Goal: Task Accomplishment & Management: Complete application form

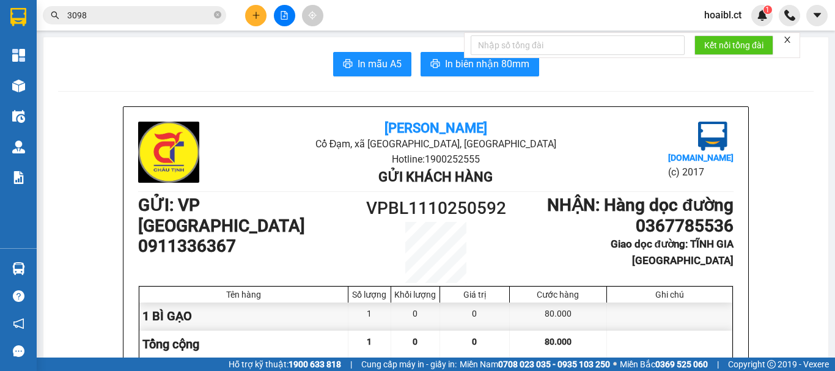
click at [257, 24] on button at bounding box center [255, 15] width 21 height 21
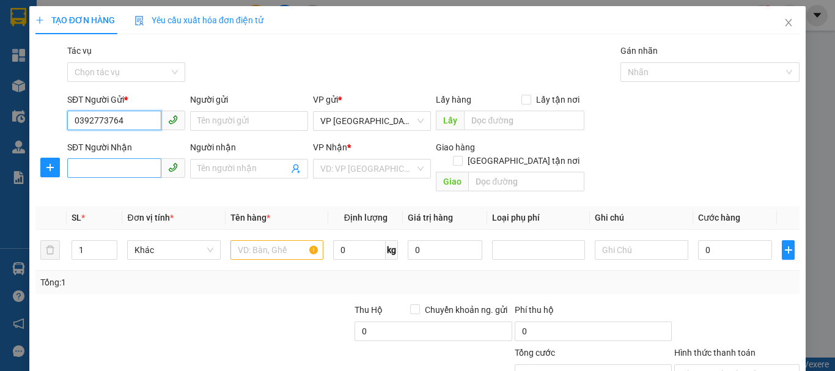
type input "0392773764"
click at [127, 169] on input "SĐT Người Nhận" at bounding box center [114, 168] width 94 height 20
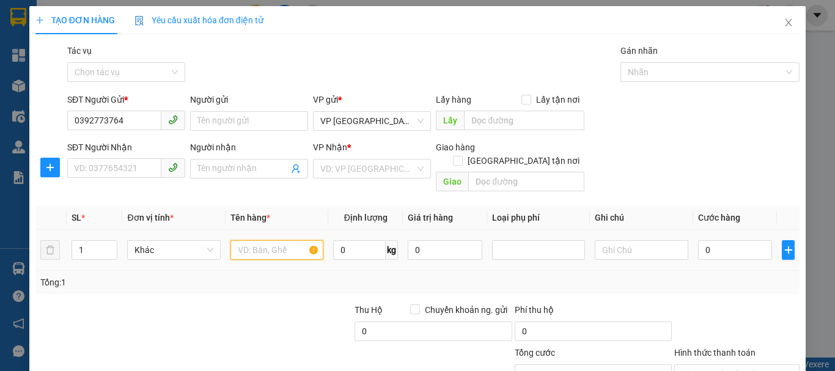
click at [251, 240] on input "text" at bounding box center [276, 250] width 93 height 20
type input "1 BÌ ("
click at [340, 156] on div "VP Nhận *" at bounding box center [372, 150] width 118 height 18
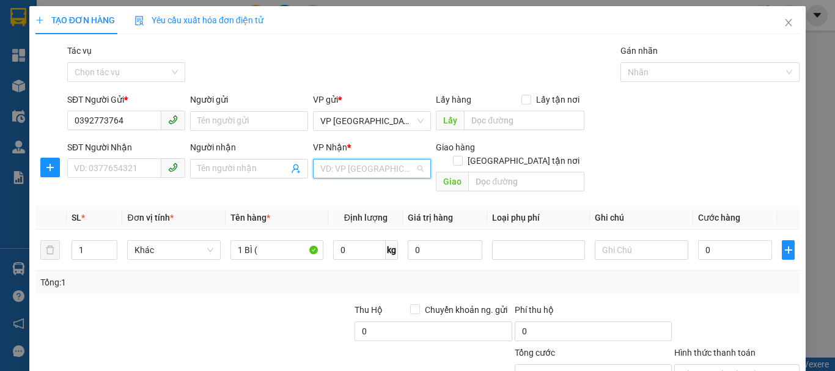
click at [349, 170] on input "search" at bounding box center [367, 169] width 95 height 18
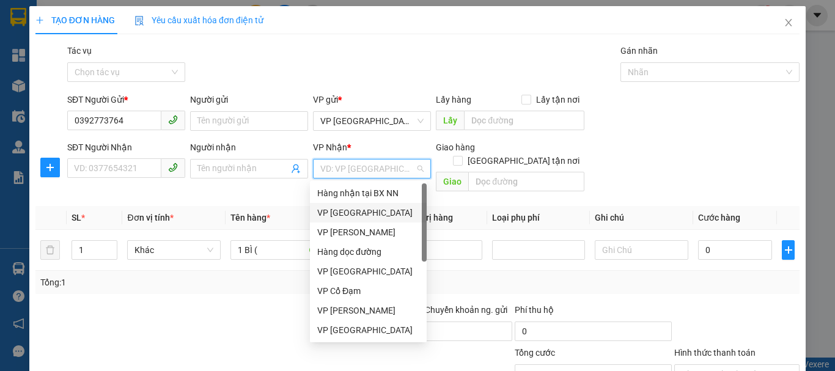
click at [350, 213] on div "VP [GEOGRAPHIC_DATA]" at bounding box center [368, 212] width 102 height 13
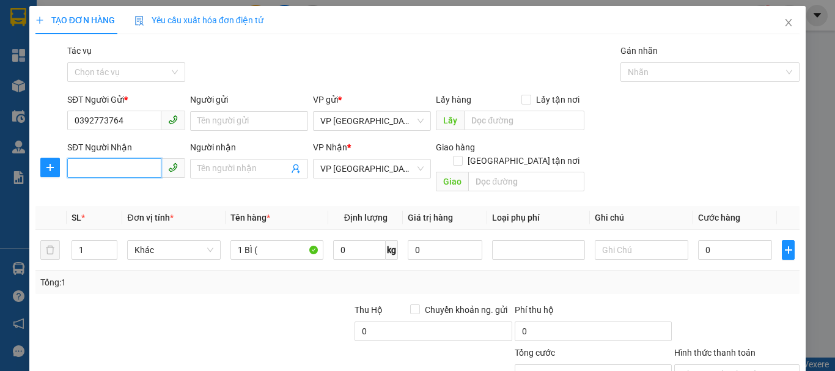
click at [127, 166] on input "SĐT Người Nhận" at bounding box center [114, 168] width 94 height 20
type input "0977260612"
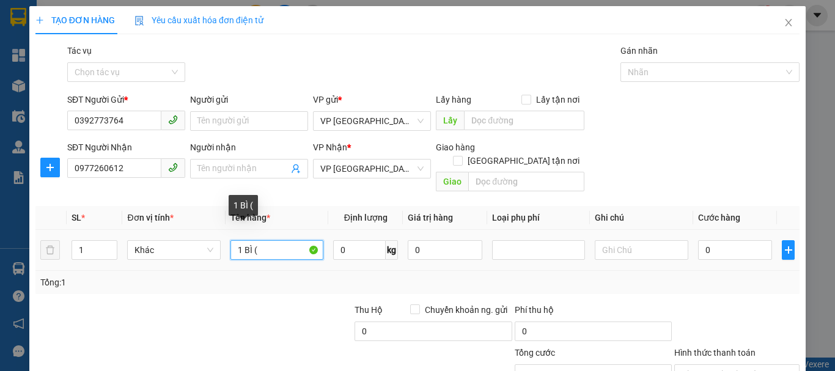
click at [267, 240] on input "1 BÌ (" at bounding box center [276, 250] width 93 height 20
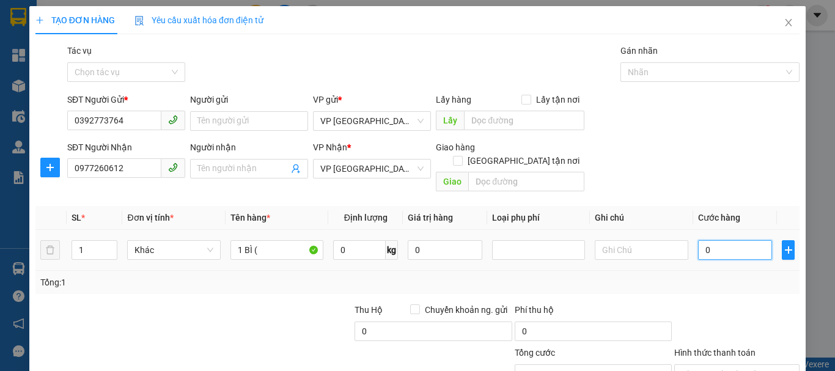
click at [719, 240] on input "0" at bounding box center [735, 250] width 75 height 20
click at [381, 175] on span "VP [GEOGRAPHIC_DATA]" at bounding box center [371, 169] width 103 height 18
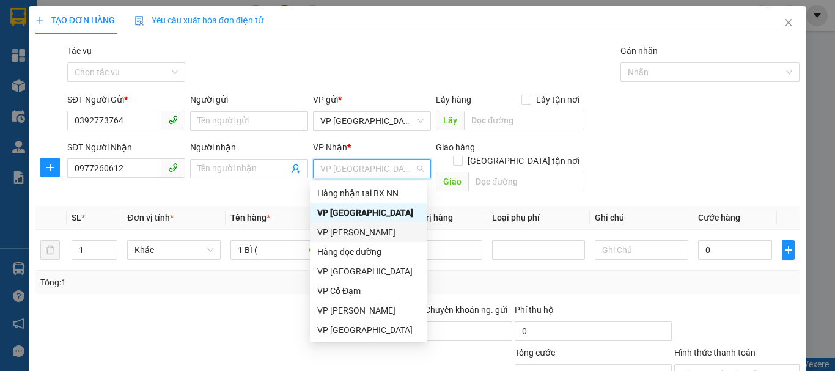
click at [350, 233] on div "VP [PERSON_NAME]" at bounding box center [368, 232] width 102 height 13
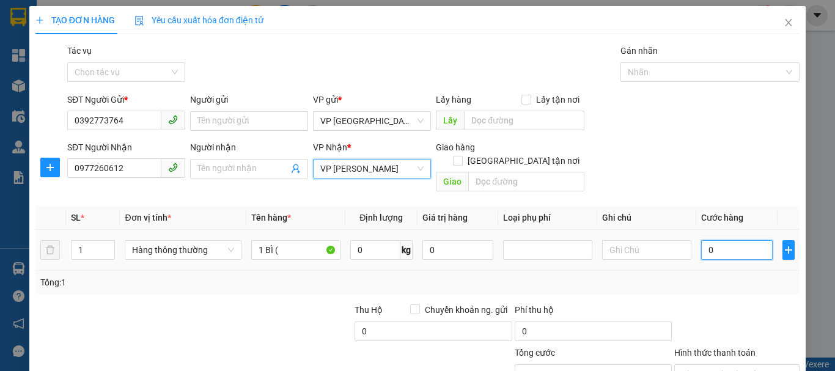
click at [720, 245] on input "0" at bounding box center [737, 250] width 72 height 20
drag, startPoint x: 717, startPoint y: 243, endPoint x: 687, endPoint y: 238, distance: 30.5
click at [687, 238] on tr "1 Hàng thông thường 1 BÌ ( 0 kg 0 0" at bounding box center [417, 250] width 764 height 41
type input "5"
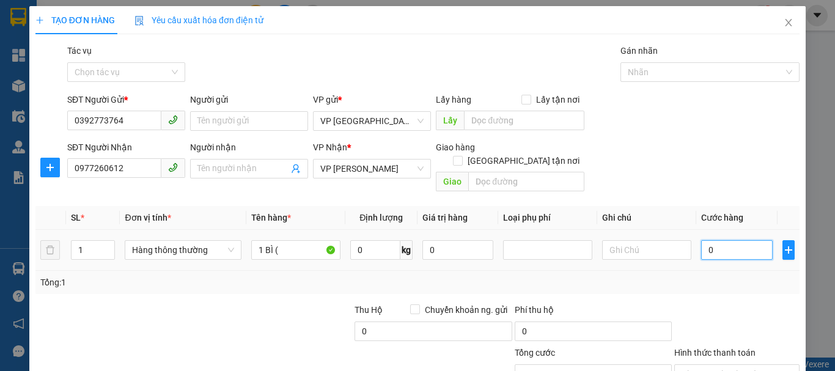
type input "5"
type input "50"
type input "500"
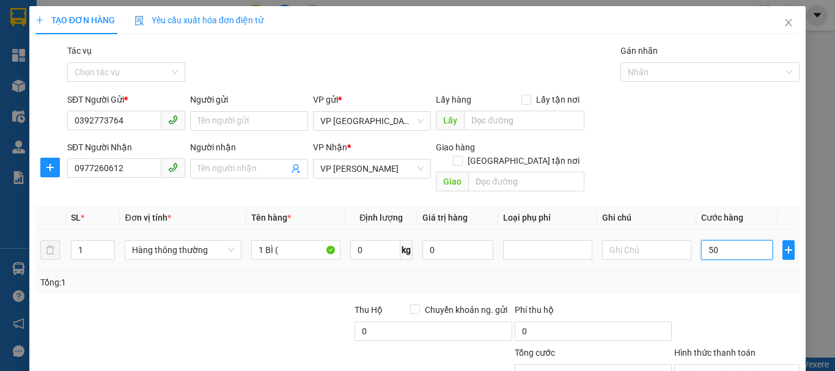
type input "500"
type input "5.000"
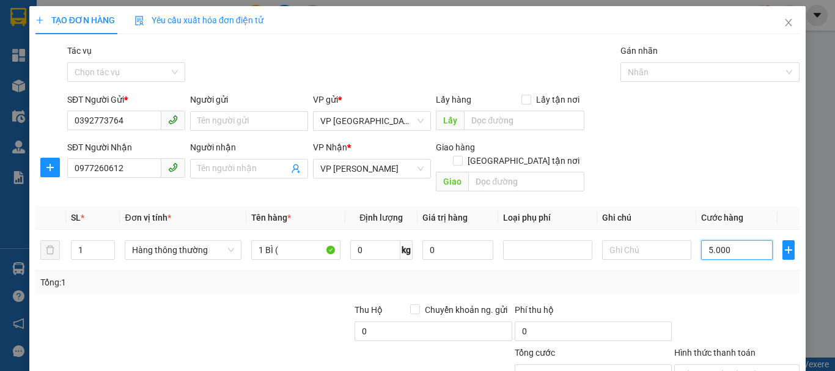
type input "50.000"
click at [327, 276] on div "Tổng: 1" at bounding box center [417, 282] width 754 height 13
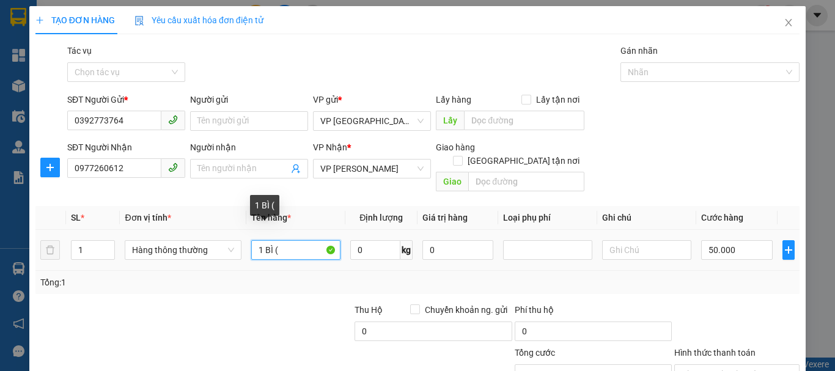
click at [295, 240] on input "1 BÌ (" at bounding box center [295, 250] width 89 height 20
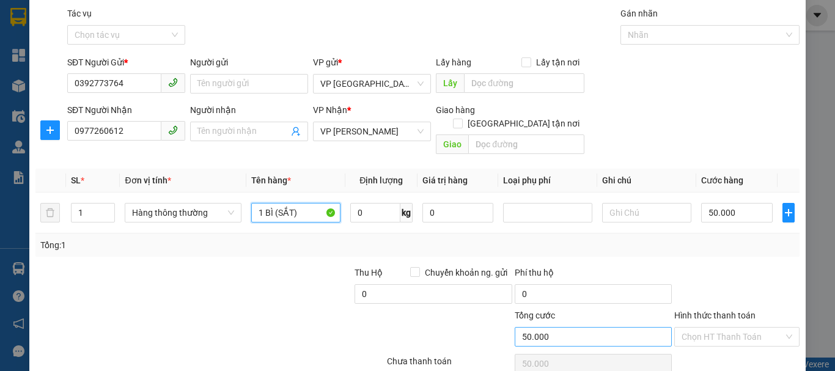
scroll to position [81, 0]
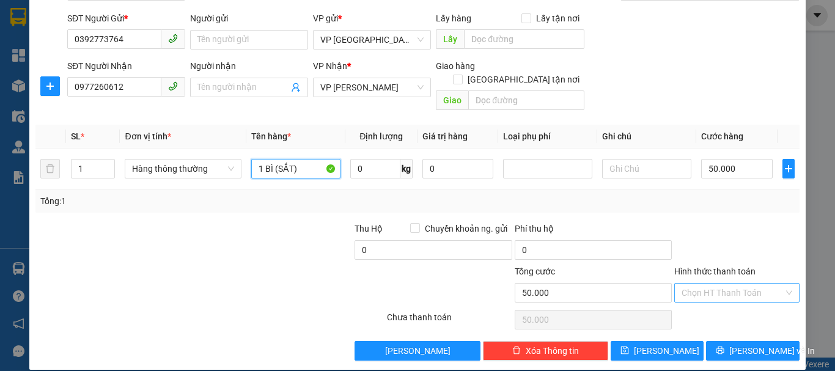
type input "1 BÌ (SẮT)"
click at [684, 284] on input "Hình thức thanh toán" at bounding box center [733, 293] width 102 height 18
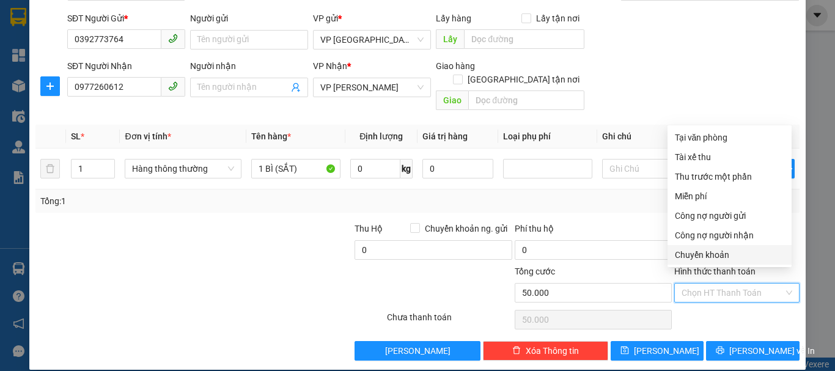
click at [702, 253] on div "Chuyển khoản" at bounding box center [729, 254] width 109 height 13
type input "0"
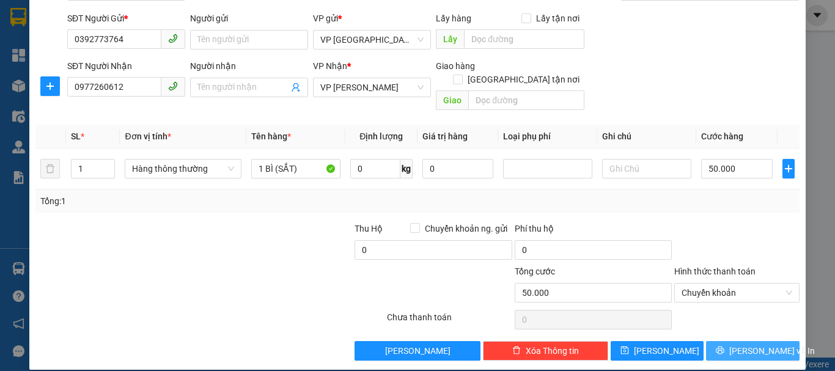
click at [720, 341] on button "[PERSON_NAME] và In" at bounding box center [753, 351] width 94 height 20
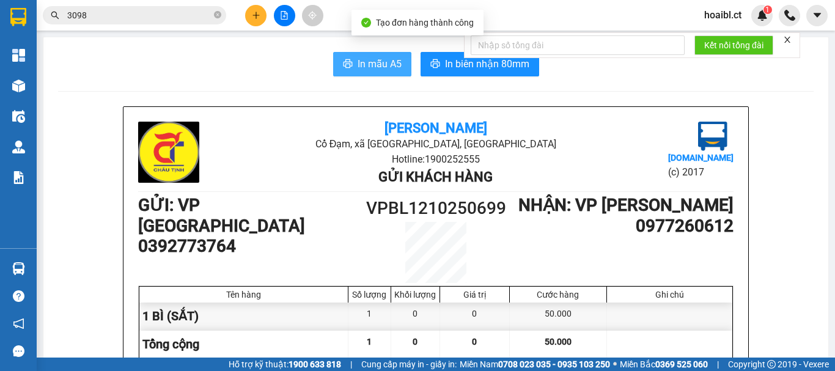
click at [347, 53] on button "In mẫu A5" at bounding box center [372, 64] width 78 height 24
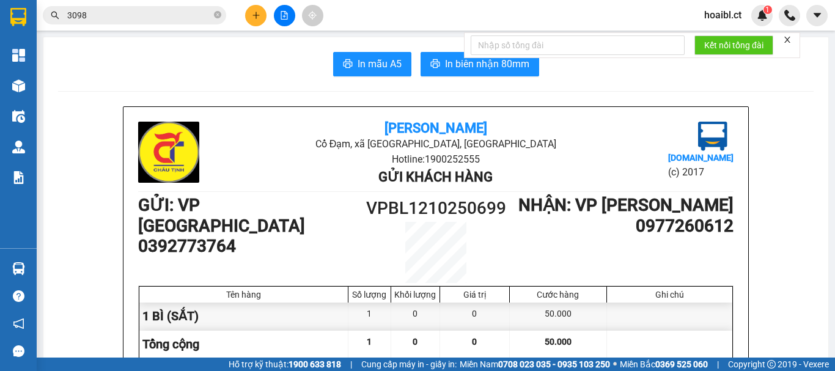
drag, startPoint x: 635, startPoint y: 328, endPoint x: 551, endPoint y: 300, distance: 88.9
click at [553, 301] on div "Tên hàng Số lượng Khối lượng Giá trị Cước hàng Ghi chú 1 BÌ (SẮT) 1 0 0 50.000 …" at bounding box center [436, 322] width 594 height 73
click at [551, 300] on div "Cước hàng" at bounding box center [558, 295] width 90 height 10
click at [378, 64] on span "In mẫu A5" at bounding box center [380, 63] width 44 height 15
click at [291, 62] on div "In mẫu A5 In biên nhận 80mm" at bounding box center [436, 64] width 756 height 24
